Goal: Feedback & Contribution: Leave review/rating

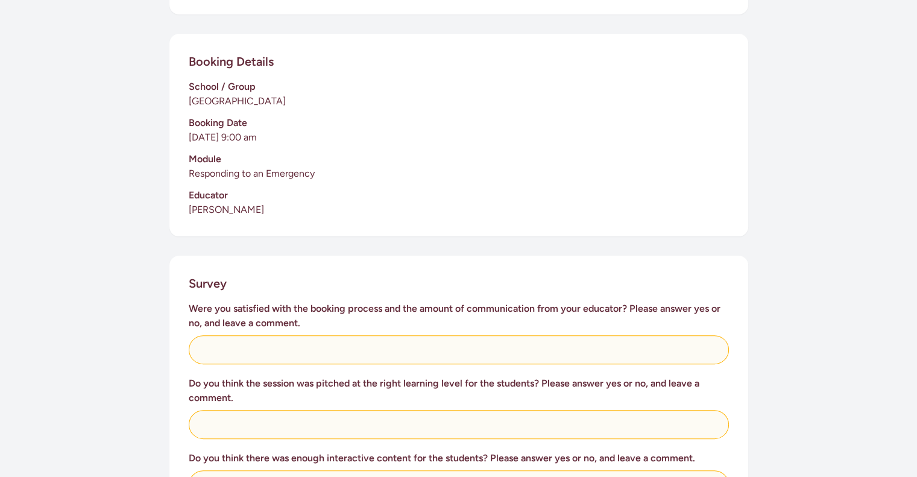
scroll to position [253, 0]
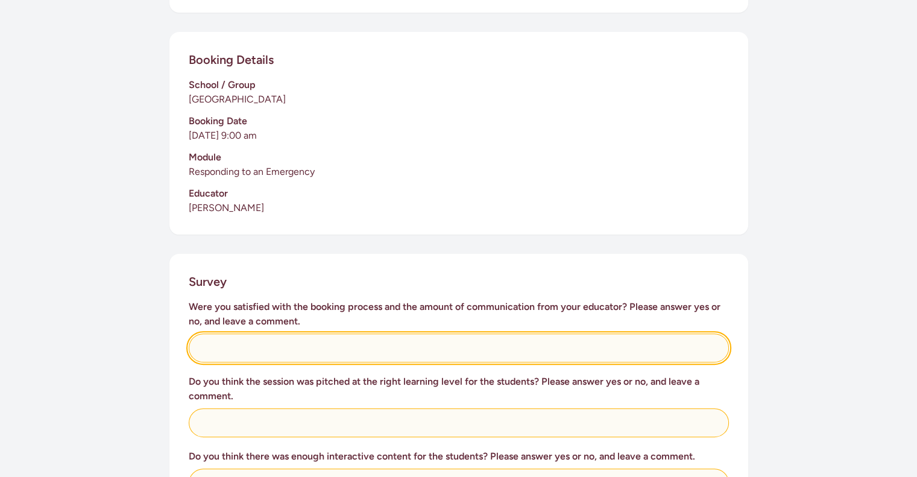
click at [277, 339] on input "text" at bounding box center [459, 347] width 540 height 29
type input "Yes, although it was difficult to try and book quite far out, which would have …"
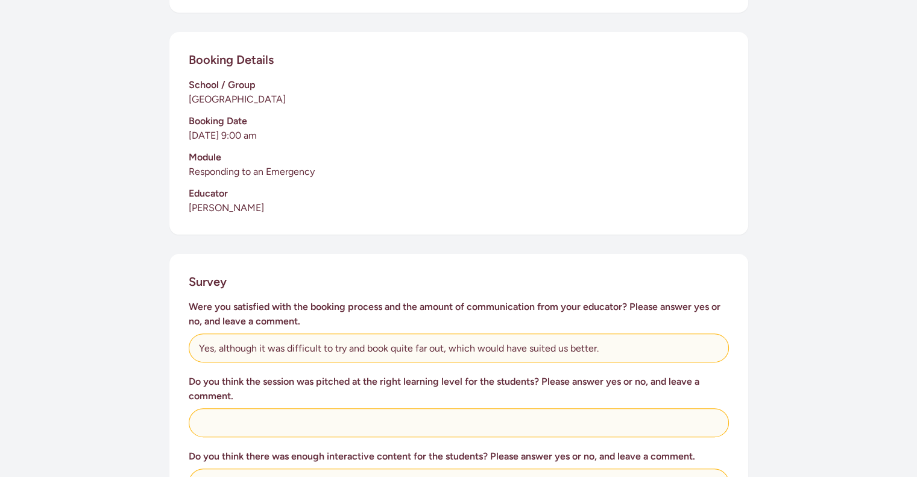
click at [288, 392] on div "Do you think the session was pitched at the right learning level for the studen…" at bounding box center [459, 405] width 540 height 63
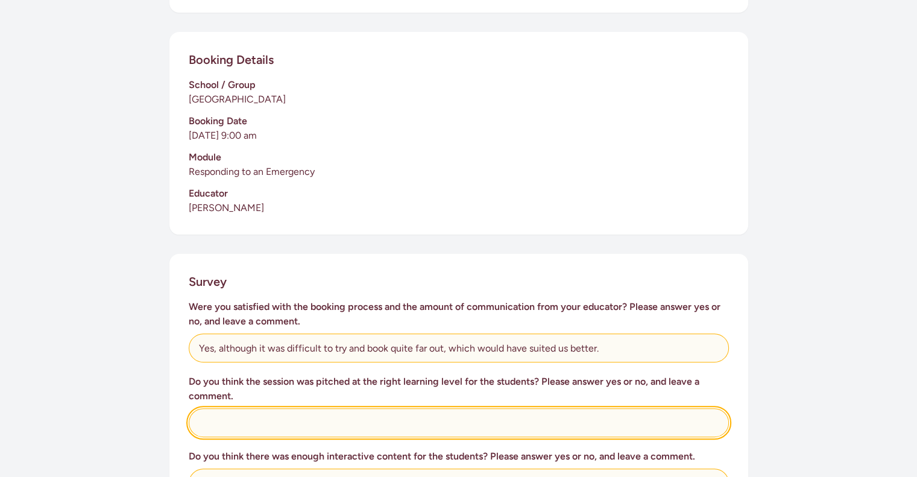
click at [286, 409] on input "text" at bounding box center [459, 422] width 540 height 29
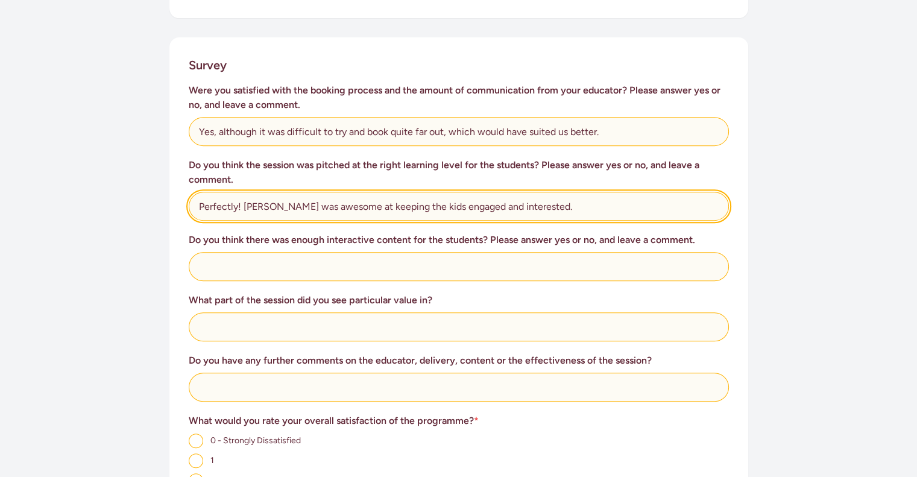
scroll to position [470, 0]
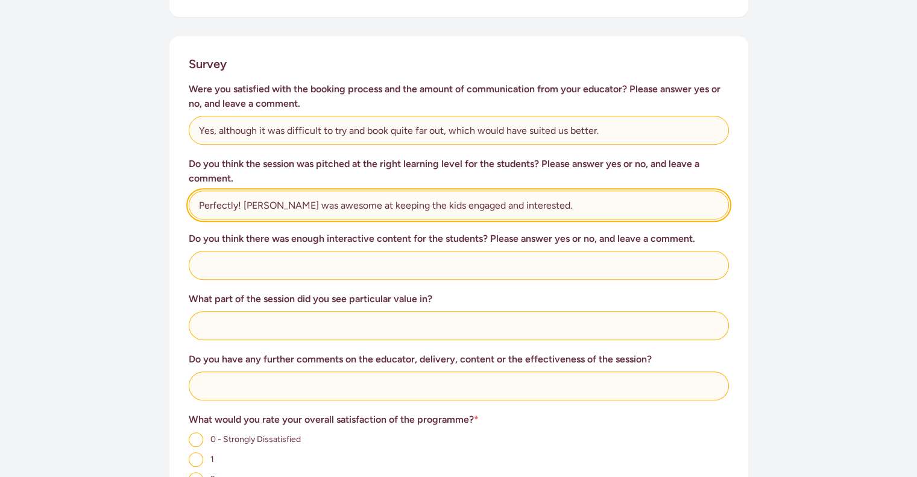
type input "Perfectly! [PERSON_NAME] was awesome at keeping the kids engaged and interested."
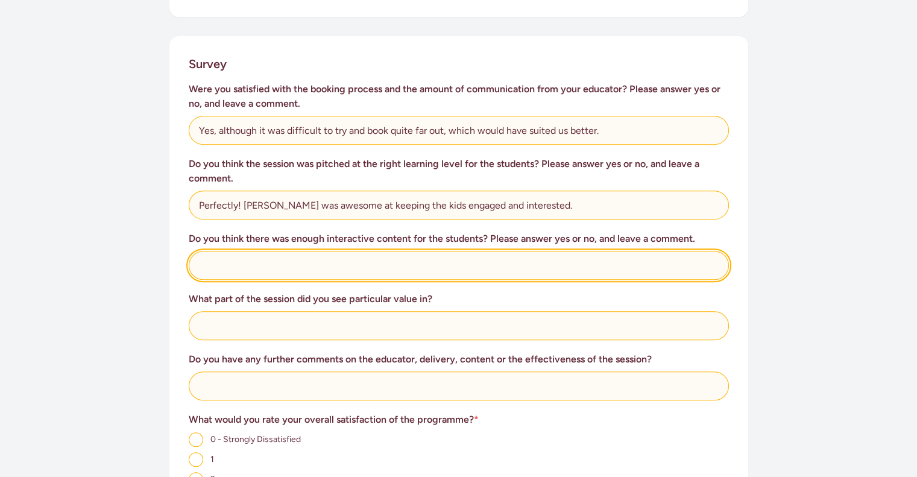
click at [386, 251] on input "text" at bounding box center [459, 265] width 540 height 29
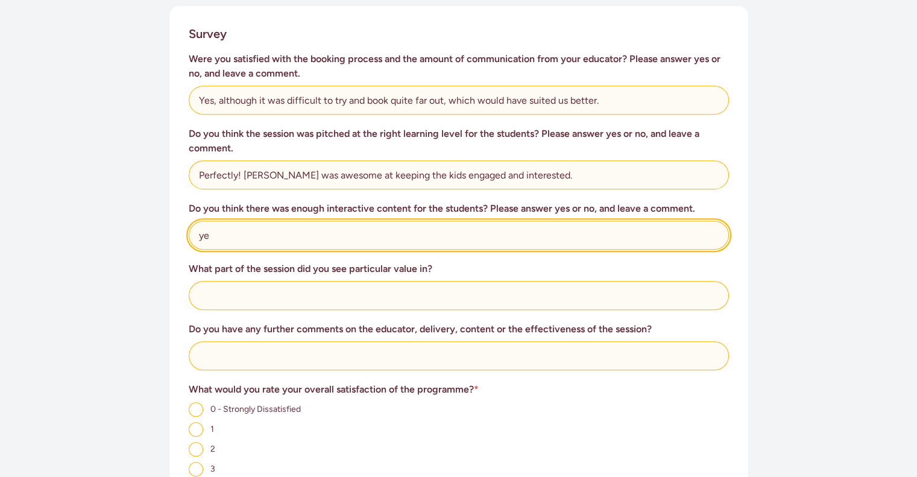
type input "y"
type input "Yes, kids got to have a go themselves at parts of CPR"
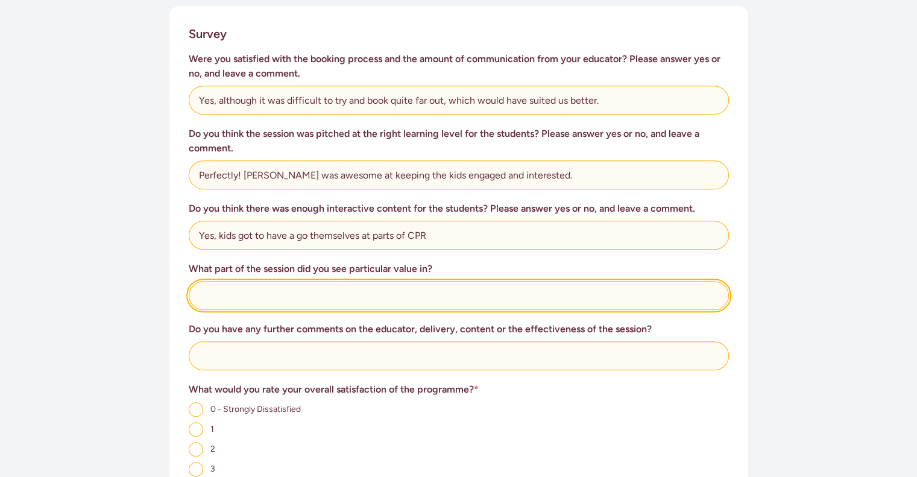
click at [363, 287] on input "text" at bounding box center [459, 295] width 540 height 29
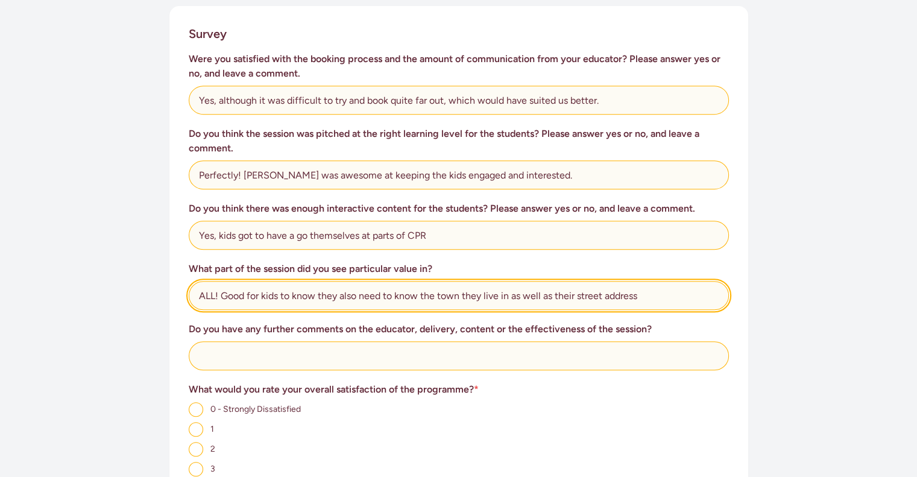
type input "ALL! Good for kids to know they also need to know the town they live in as well…"
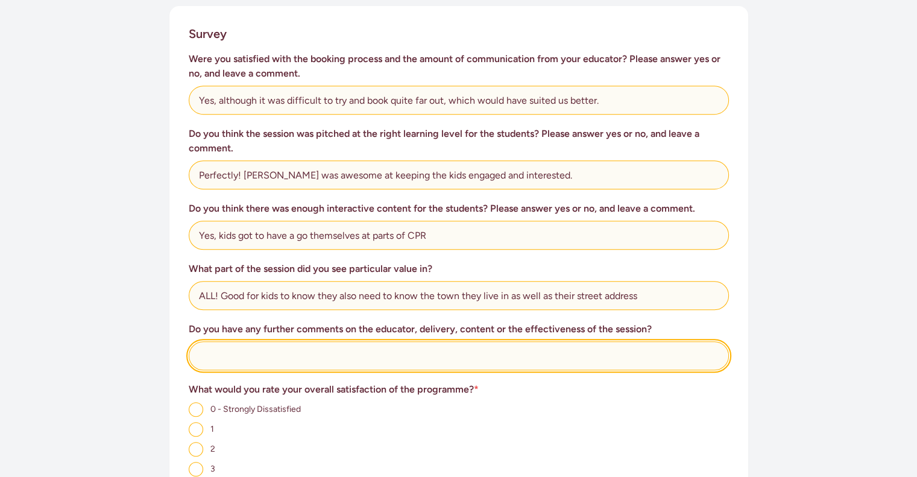
click at [330, 349] on input "text" at bounding box center [459, 355] width 540 height 29
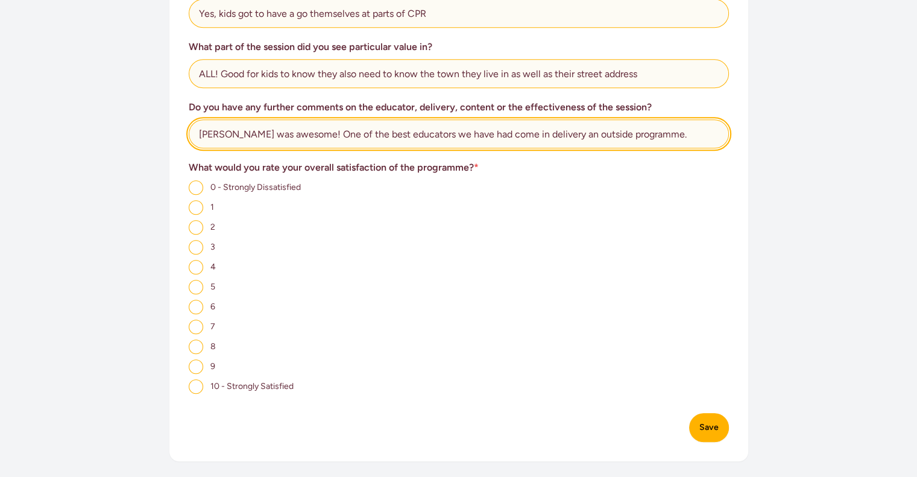
scroll to position [724, 0]
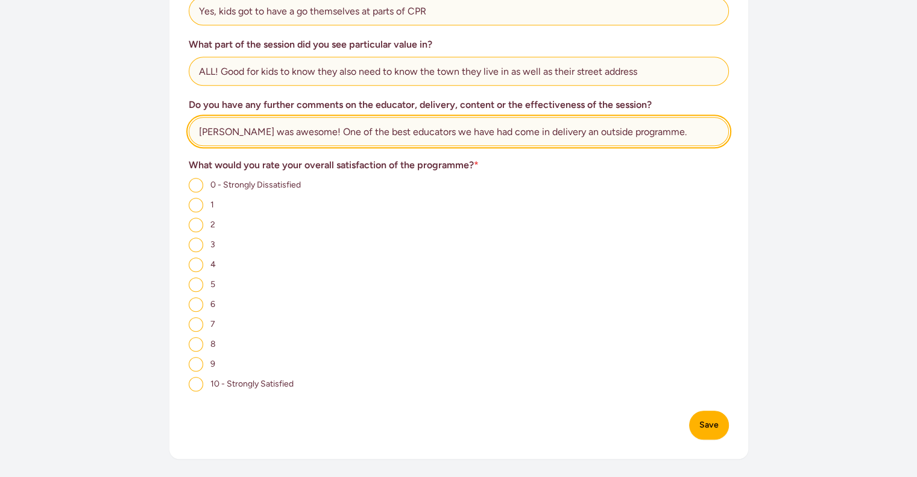
type input "[PERSON_NAME] was awesome! One of the best educators we have had come in delive…"
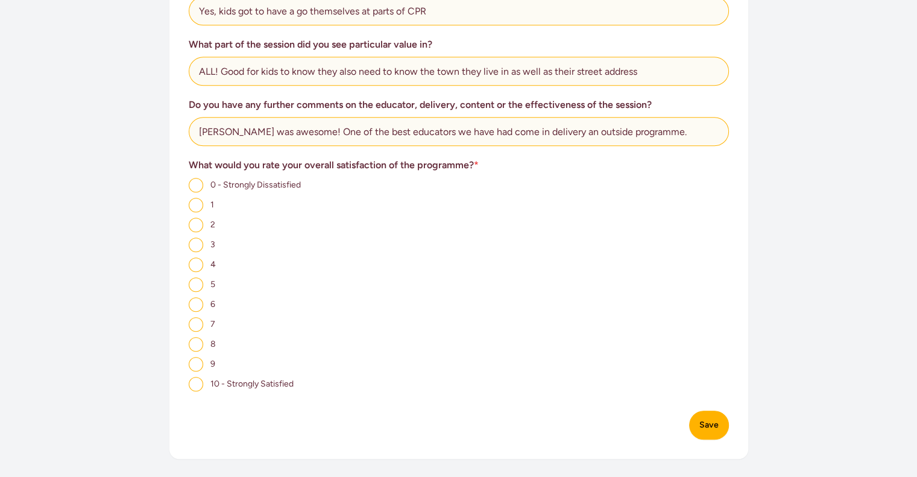
click at [192, 377] on input "10 - Strongly Satisfied" at bounding box center [196, 384] width 14 height 14
radio input "true"
click at [723, 415] on button "Save" at bounding box center [709, 424] width 40 height 29
